Goal: Obtain resource: Download file/media

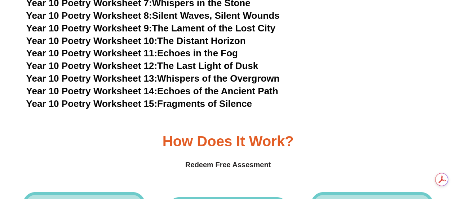
click at [225, 98] on link "Year 10 Poetry Worksheet 15: Fragments of Silence" at bounding box center [139, 103] width 226 height 11
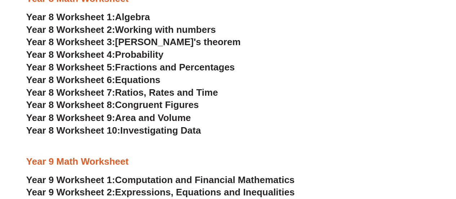
scroll to position [1928, 0]
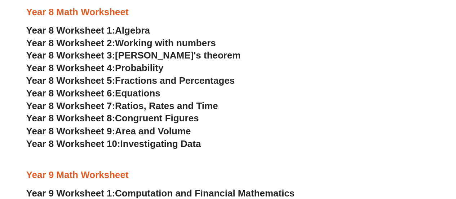
click at [164, 132] on span "Area and Volume" at bounding box center [153, 130] width 76 height 11
